Goal: Task Accomplishment & Management: Manage account settings

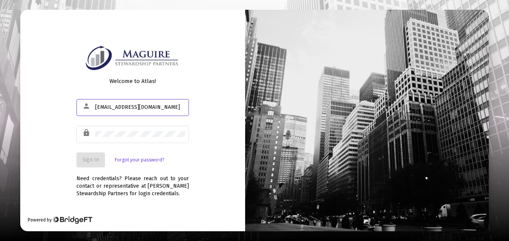
type input "[EMAIL_ADDRESS][DOMAIN_NAME]"
click at [144, 159] on link "Forgot your password?" at bounding box center [140, 160] width 50 height 8
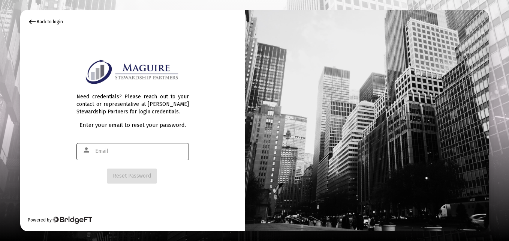
click at [105, 148] on input "text" at bounding box center [140, 151] width 90 height 6
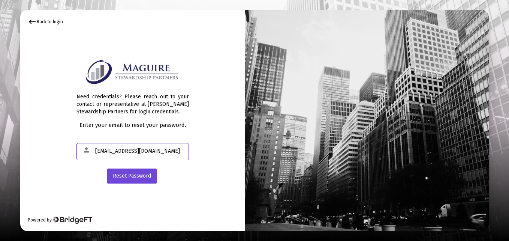
type input "[EMAIL_ADDRESS][DOMAIN_NAME]"
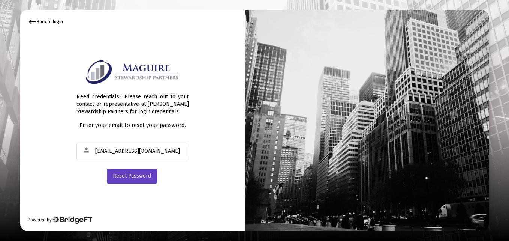
click at [144, 175] on span "Reset Password" at bounding box center [132, 176] width 38 height 6
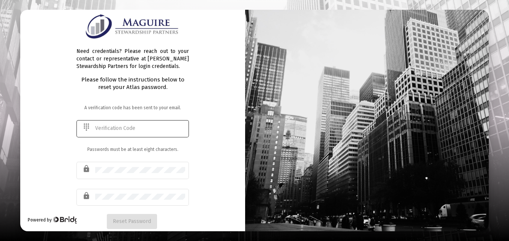
click at [113, 127] on input "text" at bounding box center [140, 128] width 90 height 6
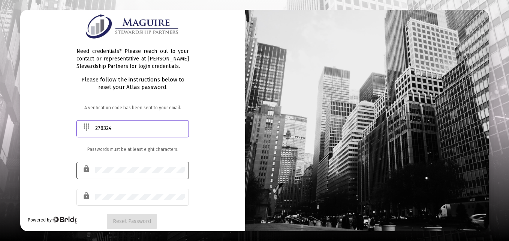
type input "278324"
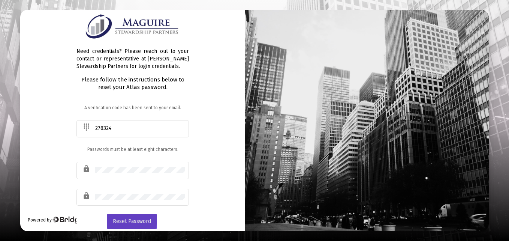
click at [128, 219] on span "Reset Password" at bounding box center [132, 221] width 38 height 6
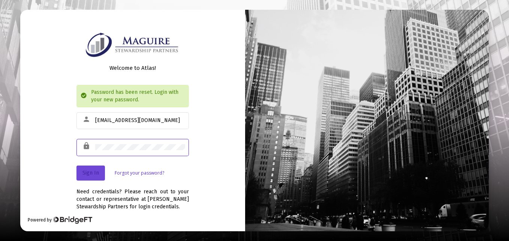
click at [87, 175] on span "Sign In" at bounding box center [91, 173] width 17 height 6
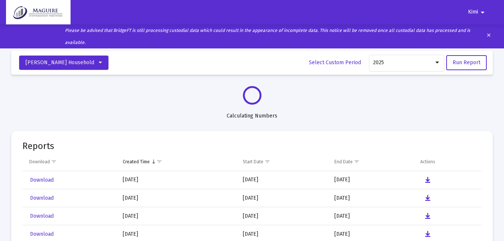
select select "View all"
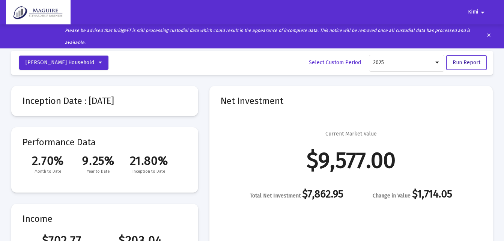
click at [473, 62] on span "Run Report" at bounding box center [466, 62] width 28 height 6
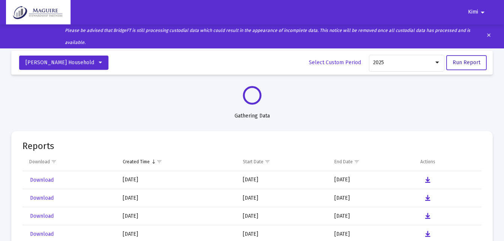
select select "View all"
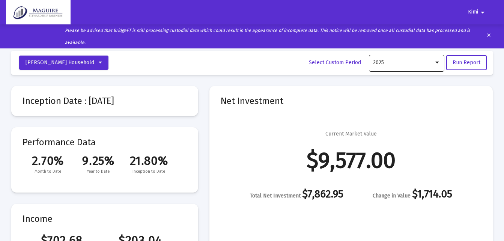
click at [437, 62] on div at bounding box center [437, 63] width 4 height 2
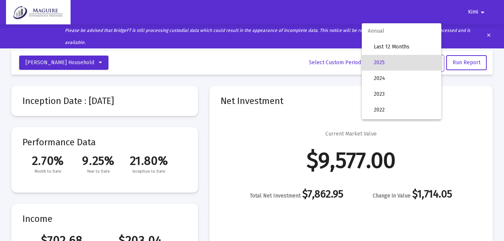
click at [377, 63] on span "2025" at bounding box center [405, 63] width 62 height 16
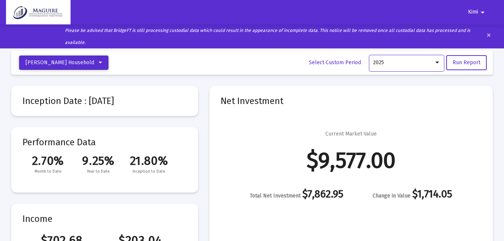
click at [99, 62] on icon at bounding box center [100, 62] width 3 height 5
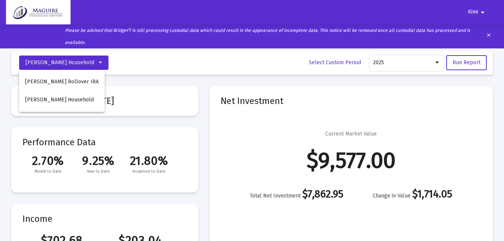
click at [125, 63] on div at bounding box center [252, 120] width 504 height 241
